Goal: Information Seeking & Learning: Find specific fact

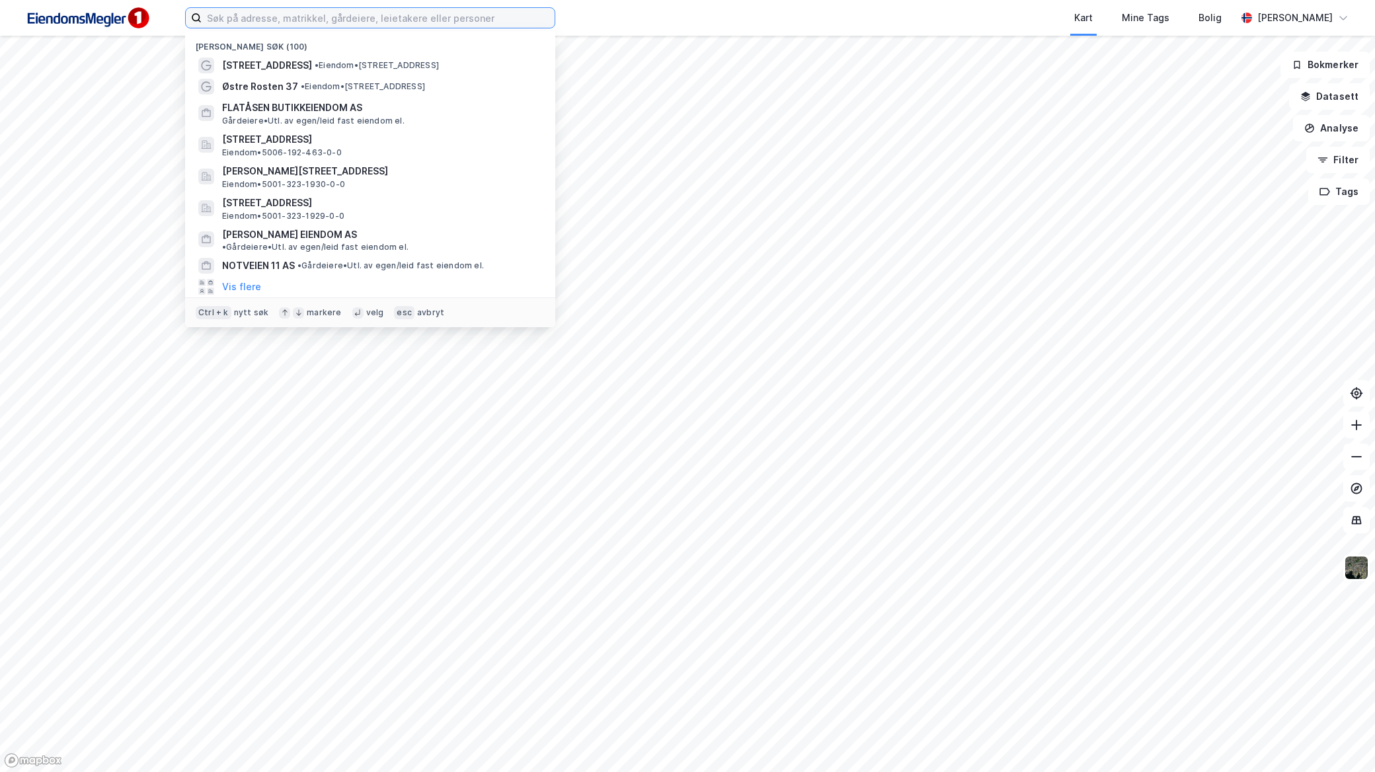
click at [451, 24] on input at bounding box center [378, 18] width 353 height 20
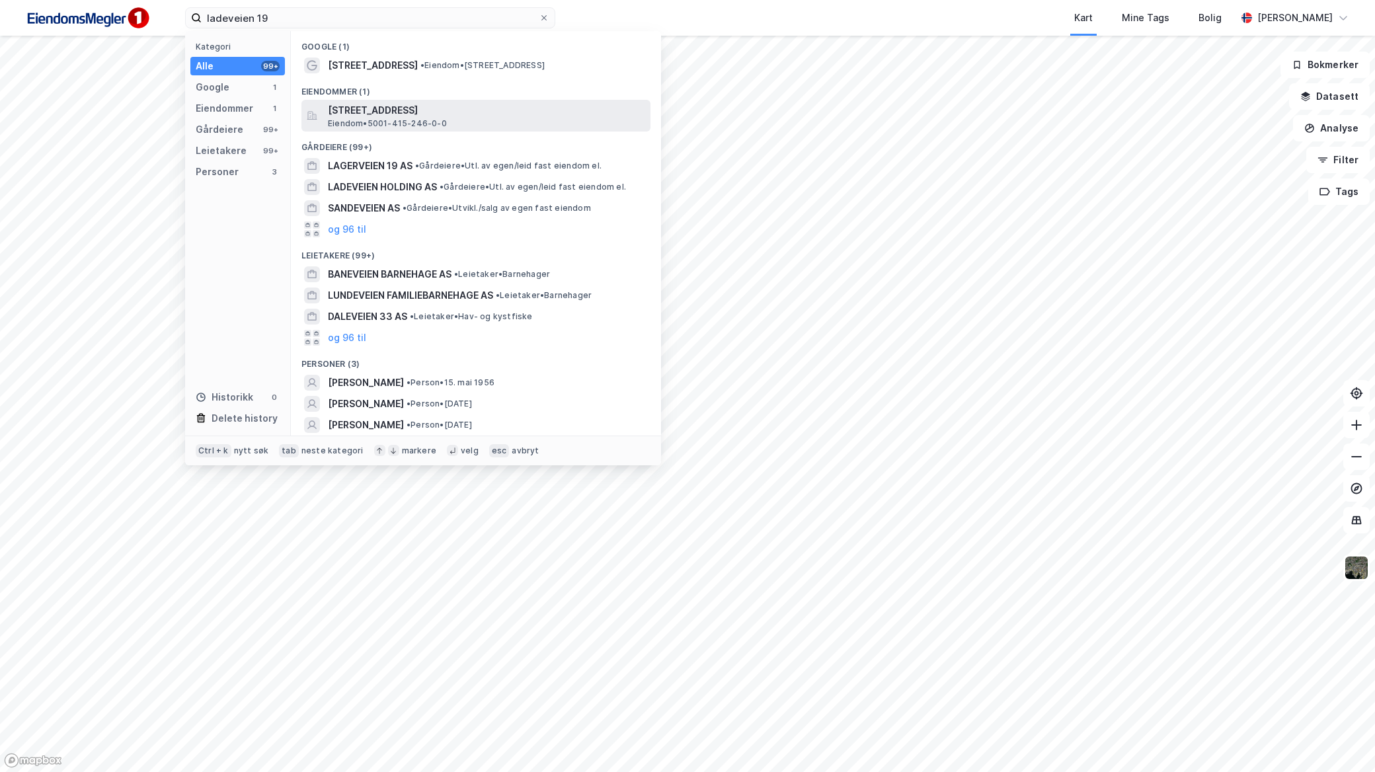
click at [454, 115] on span "[STREET_ADDRESS]" at bounding box center [486, 110] width 317 height 16
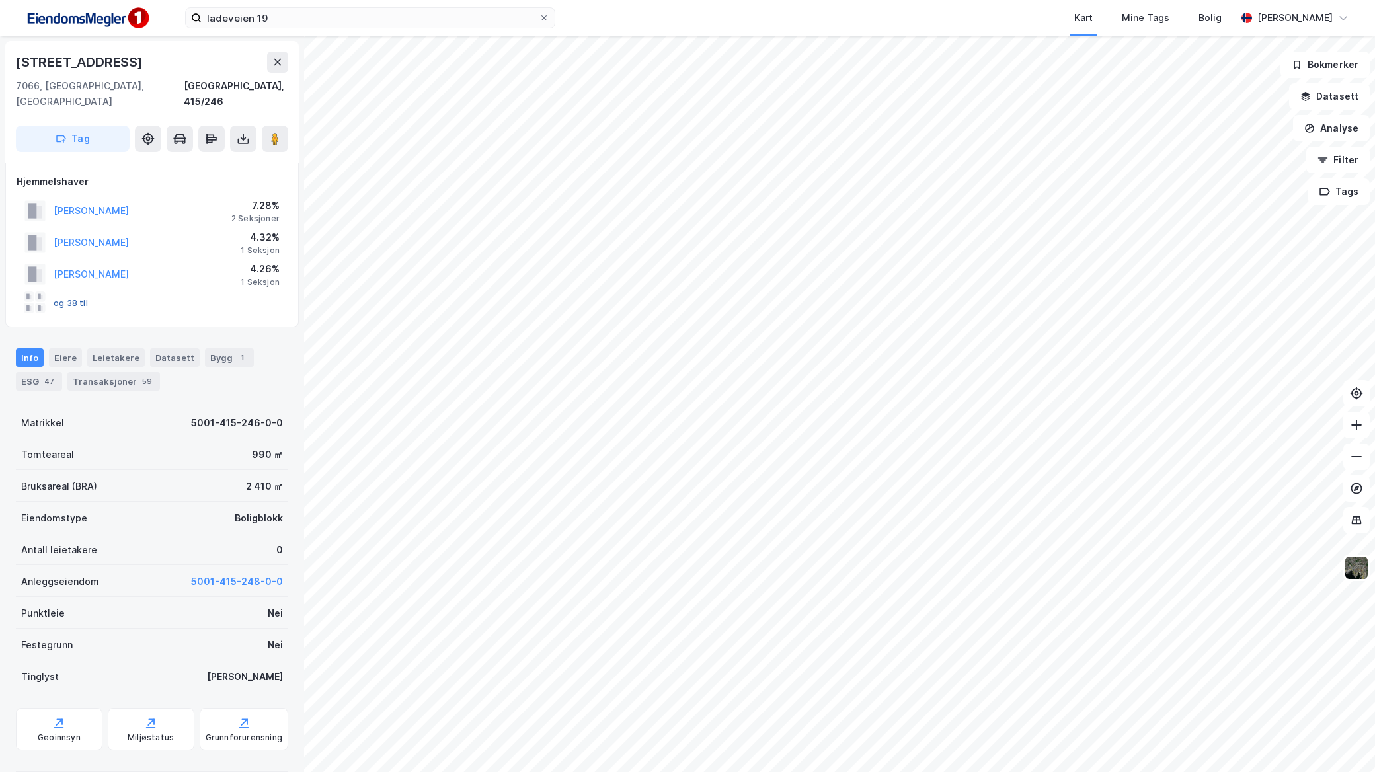
click at [0, 0] on button "og 38 til" at bounding box center [0, 0] width 0 height 0
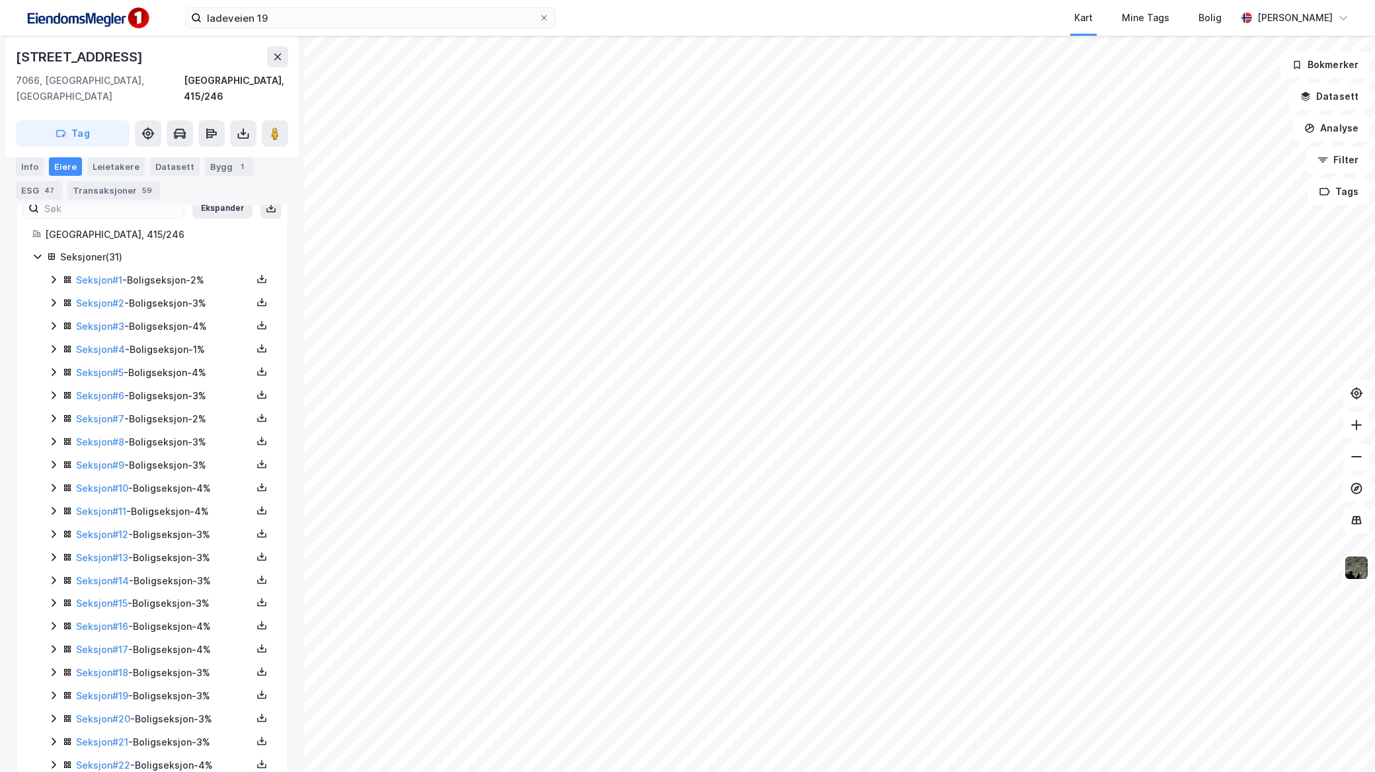
scroll to position [228, 0]
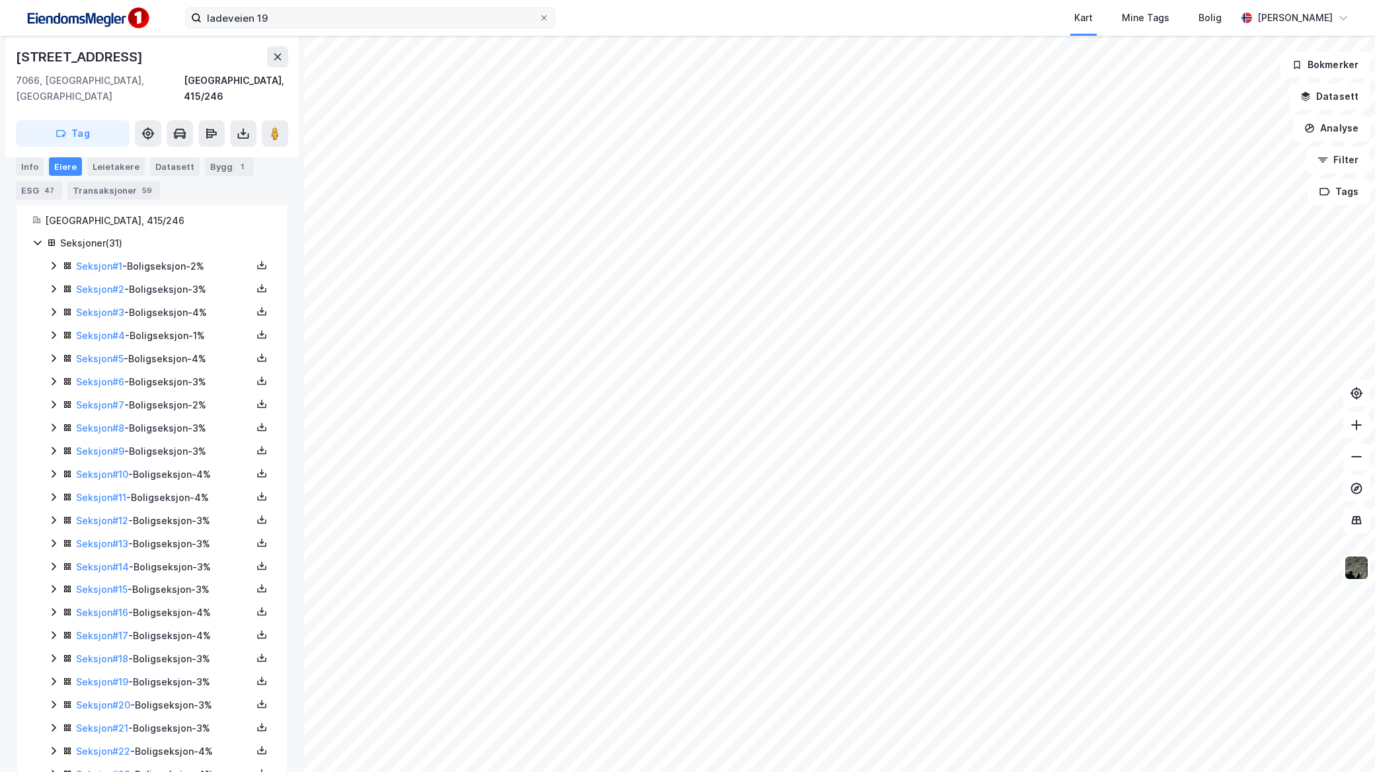
click at [288, 7] on label "ladeveien 19" at bounding box center [370, 17] width 370 height 21
click at [288, 8] on input "ladeveien 19" at bounding box center [370, 18] width 337 height 20
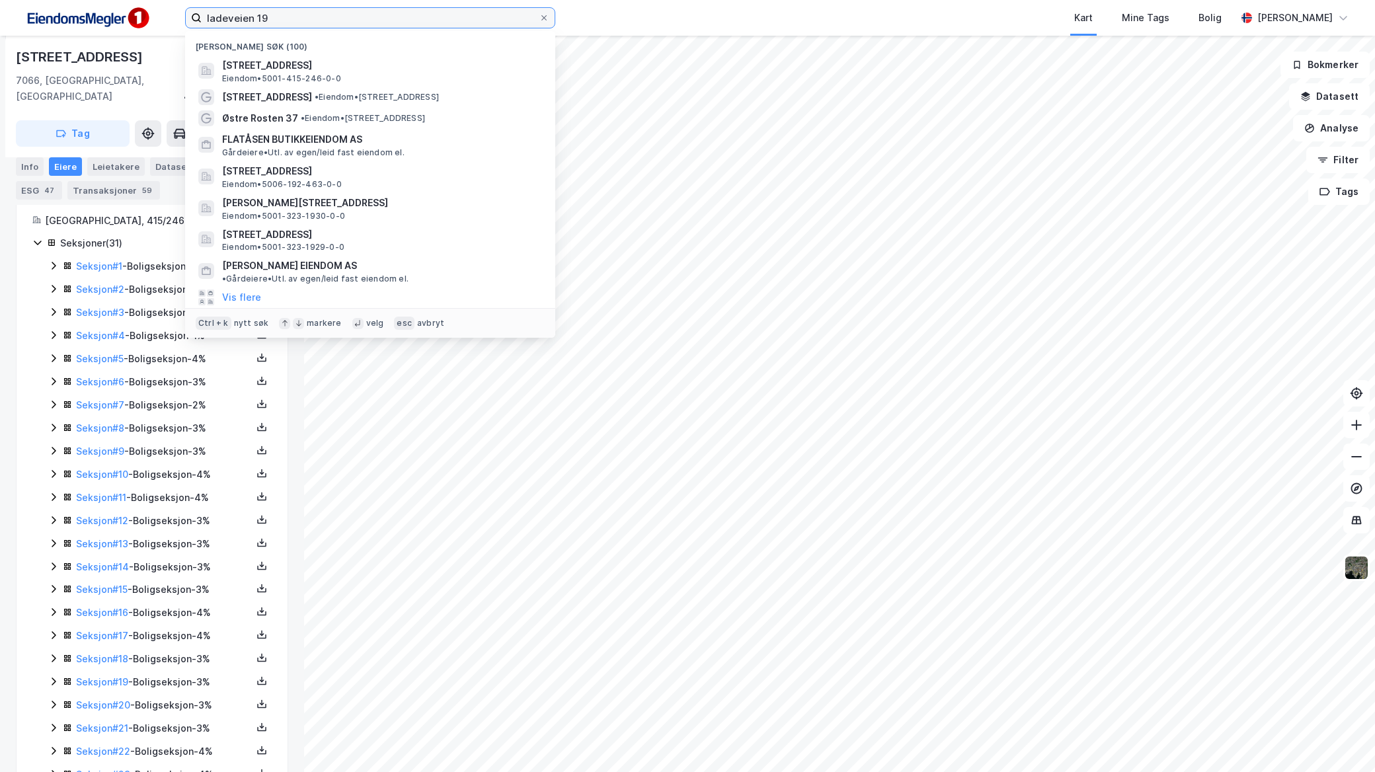
click at [294, 22] on input "ladeveien 19" at bounding box center [370, 18] width 337 height 20
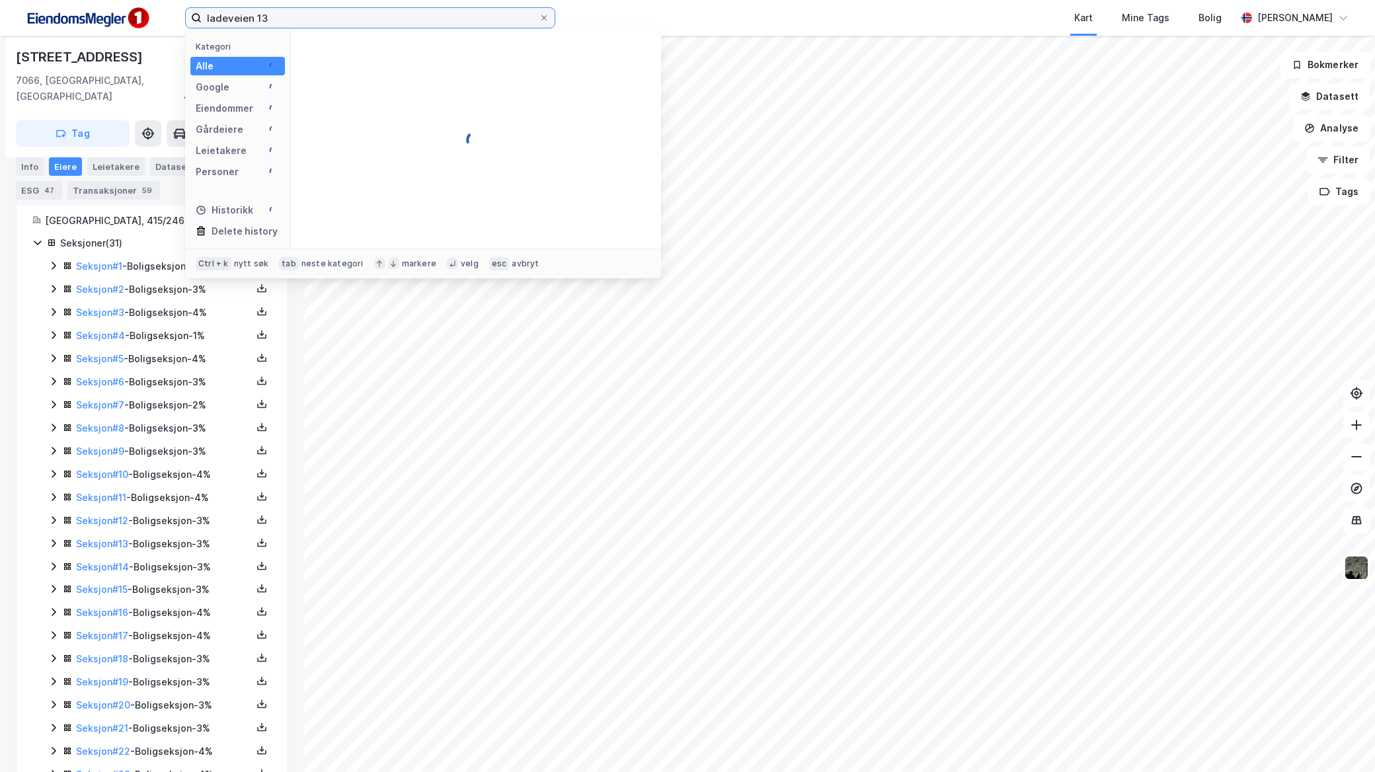
type input "ladeveien 13"
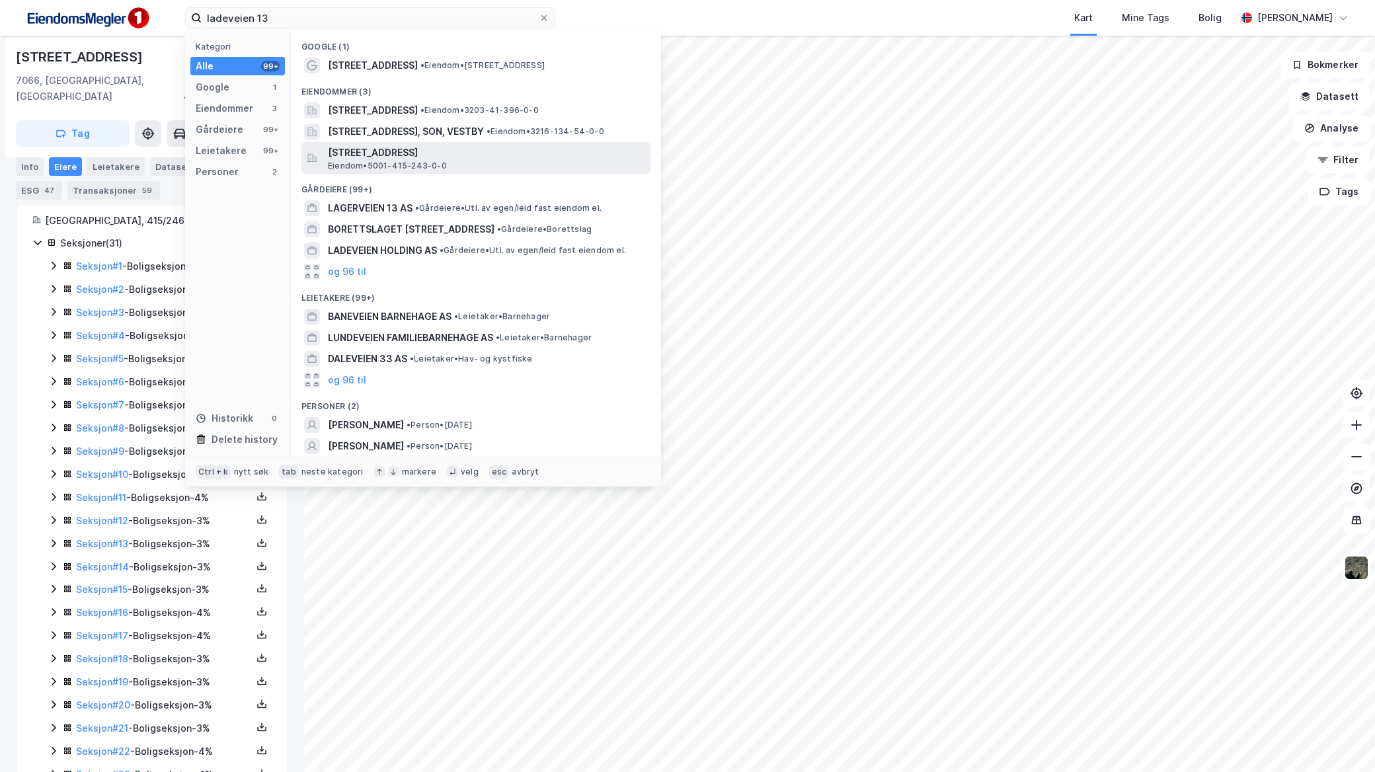
click at [384, 150] on span "[STREET_ADDRESS]" at bounding box center [486, 153] width 317 height 16
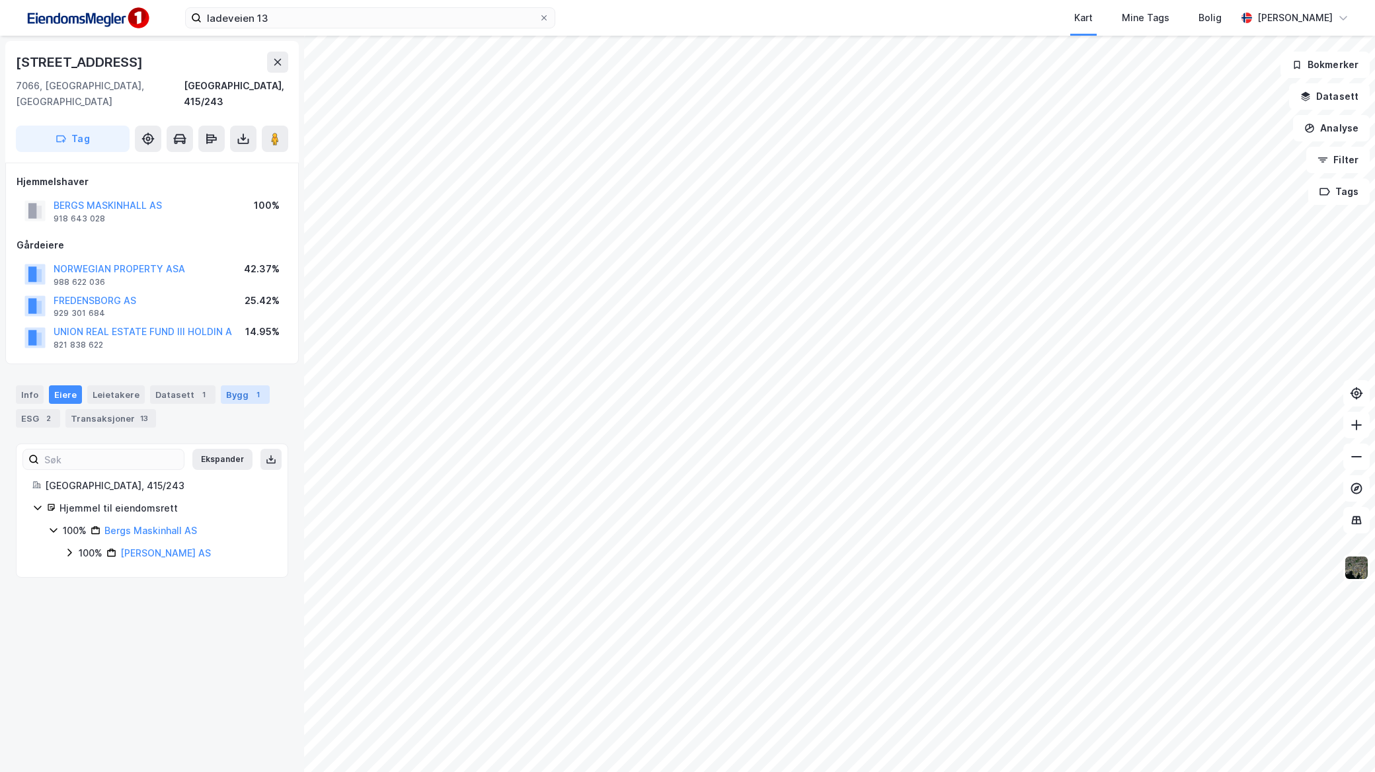
click at [221, 385] on div "Bygg 1" at bounding box center [245, 394] width 49 height 19
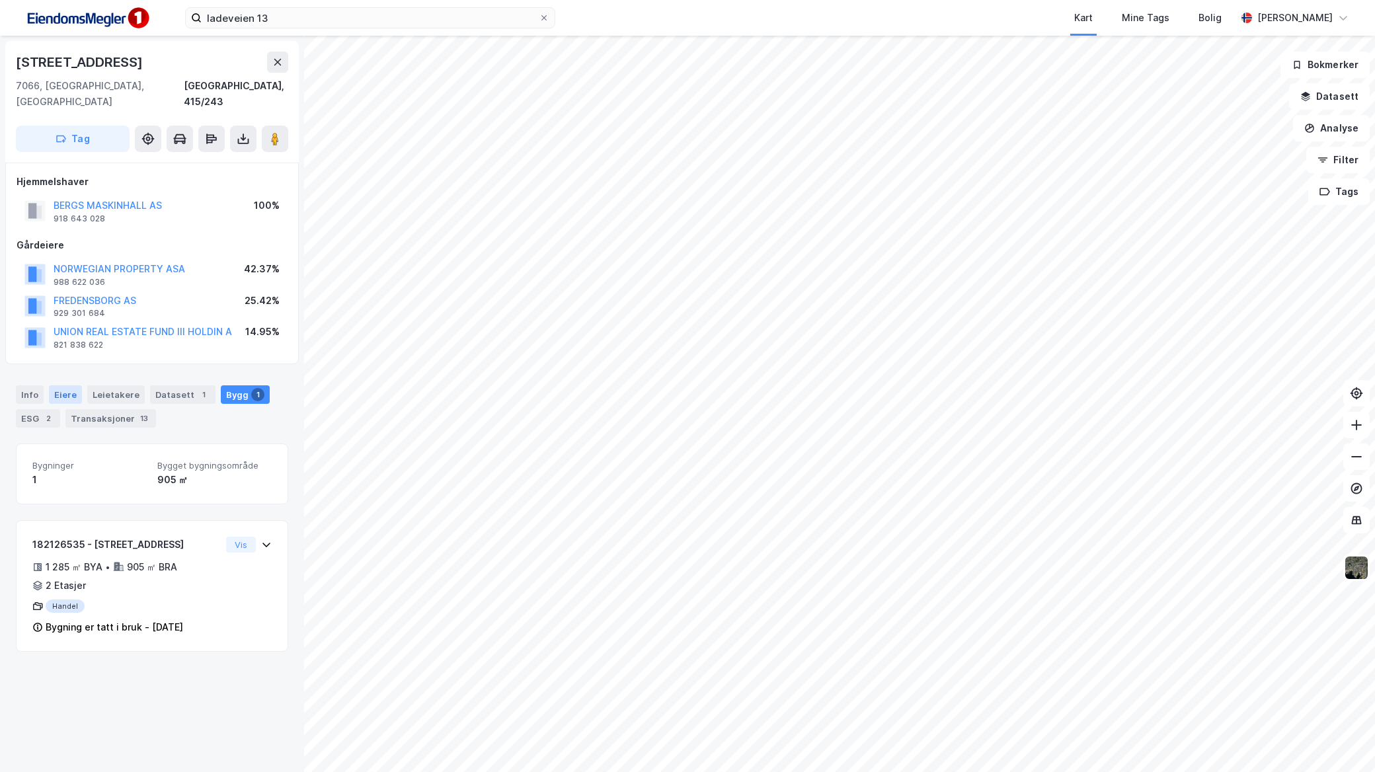
click at [58, 385] on div "Eiere" at bounding box center [65, 394] width 33 height 19
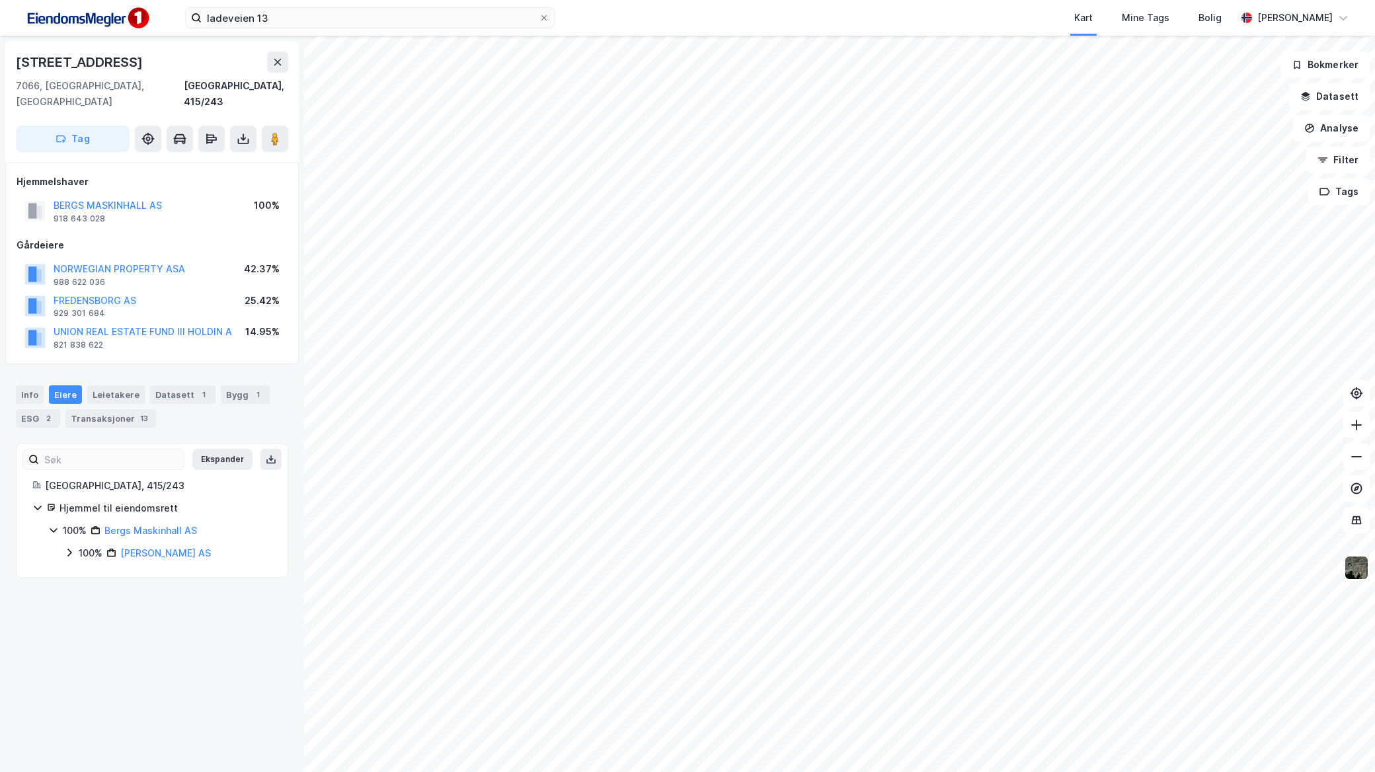
click at [21, 369] on div "Info [PERSON_NAME] Datasett 1 Bygg 1 ESG 2 Transaksjoner 13" at bounding box center [152, 400] width 304 height 63
click at [23, 385] on div "Info" at bounding box center [30, 394] width 28 height 19
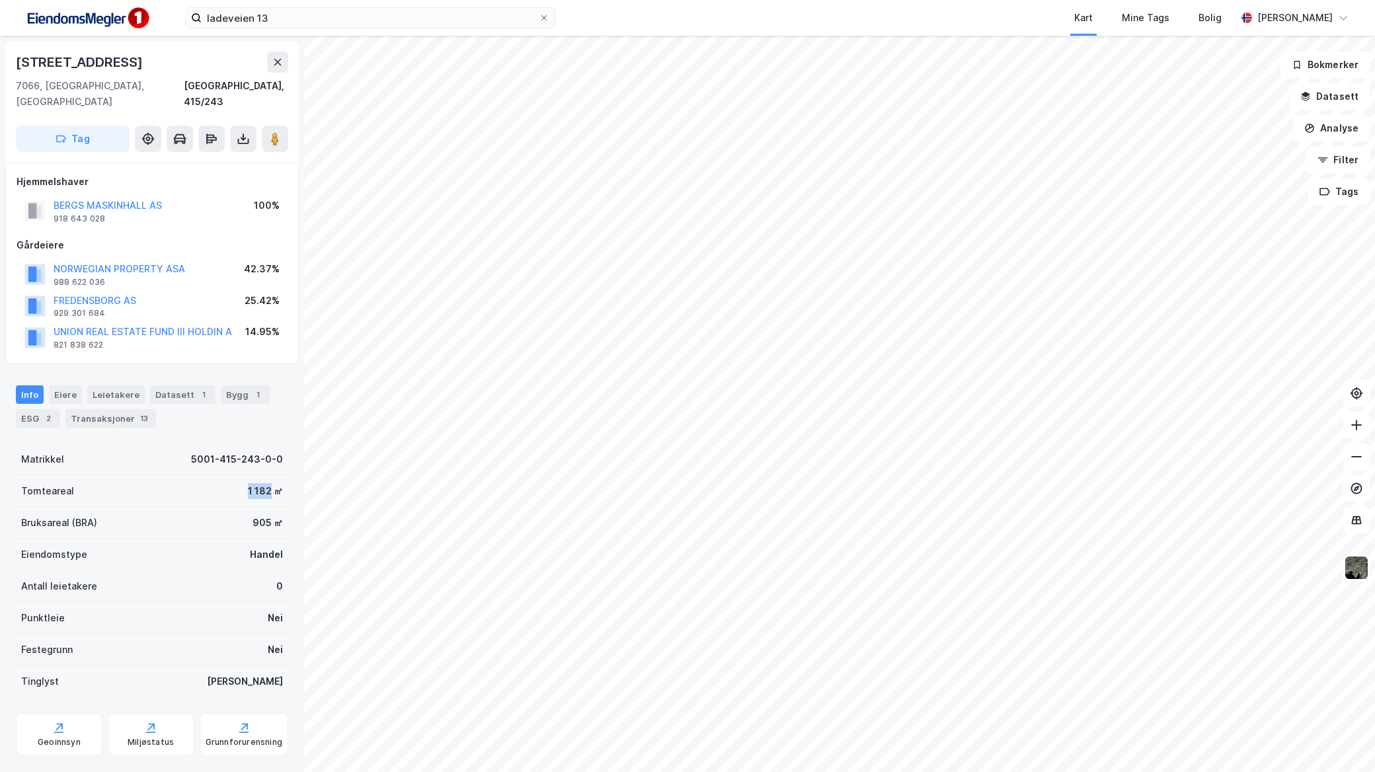
drag, startPoint x: 232, startPoint y: 476, endPoint x: 258, endPoint y: 479, distance: 26.0
click at [258, 479] on div "Tomteareal 1 182 ㎡" at bounding box center [152, 491] width 272 height 32
copy div "1 182"
